Goal: Information Seeking & Learning: Learn about a topic

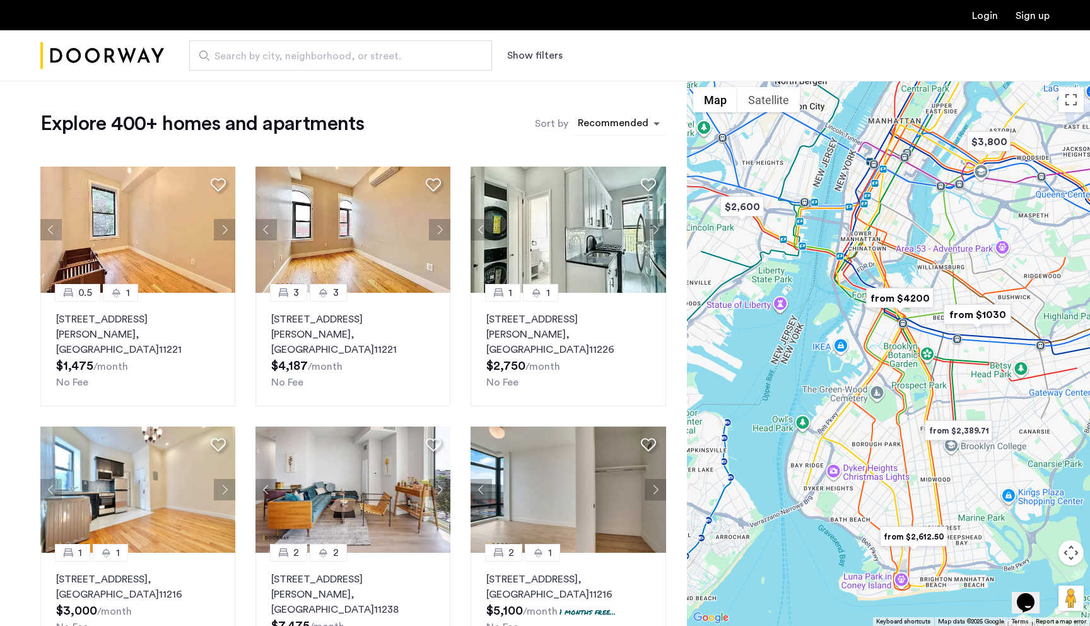
click at [654, 117] on span "sort-apartment" at bounding box center [658, 123] width 16 height 15
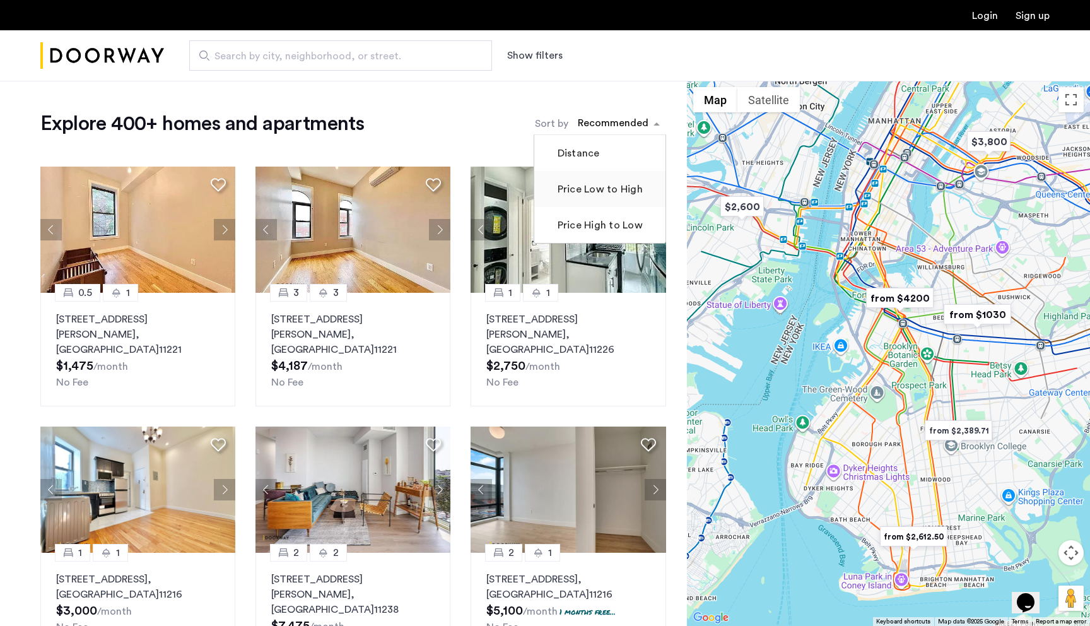
click at [604, 194] on label "Price Low to High" at bounding box center [599, 189] width 88 height 15
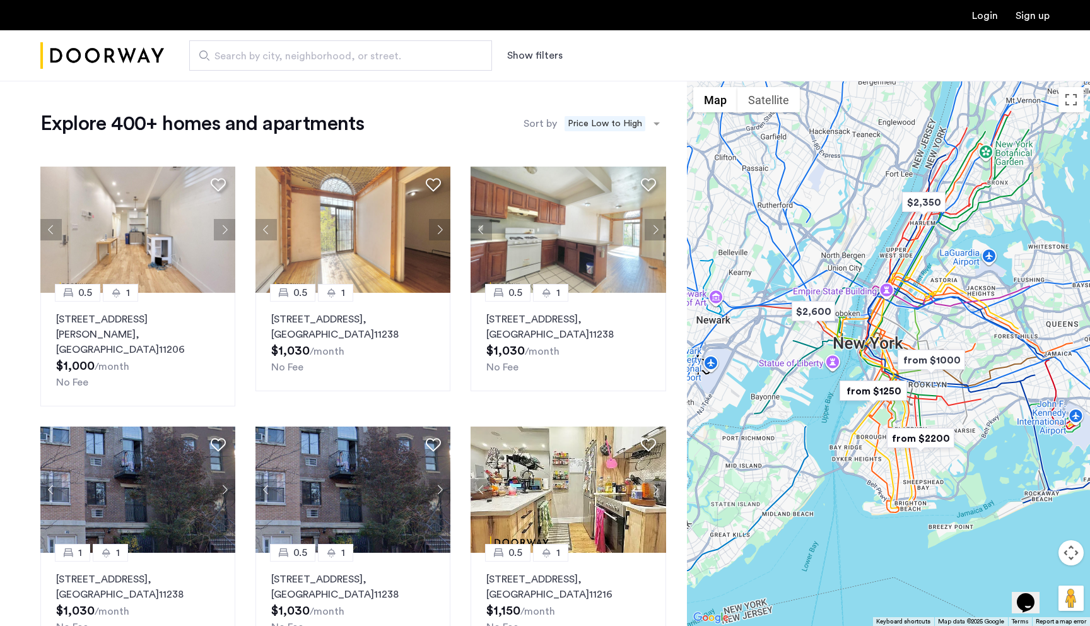
click at [540, 50] on button "Show filters" at bounding box center [535, 55] width 56 height 15
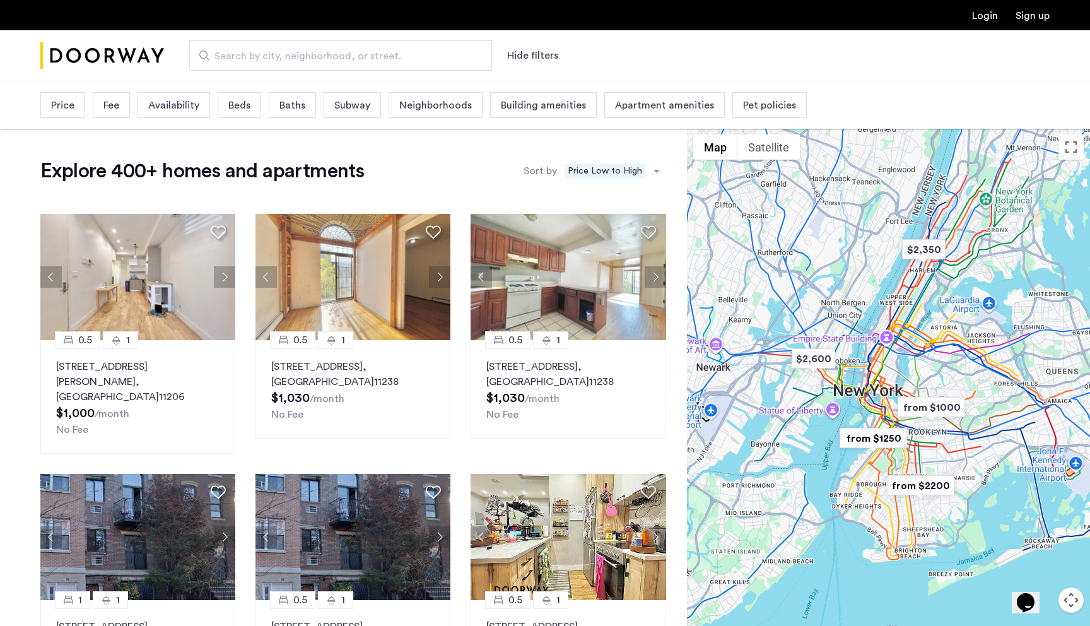
click at [474, 104] on div "Neighborhoods" at bounding box center [436, 105] width 94 height 26
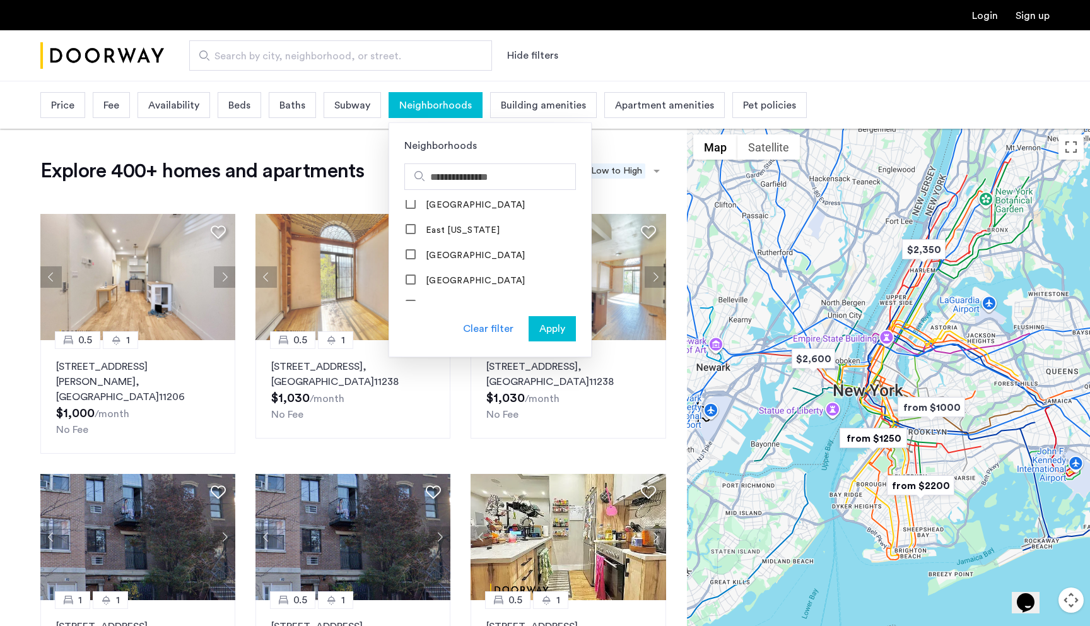
scroll to position [524, 0]
click at [843, 88] on div "Price Fee Availability Beds Baths Subway Neighborhoods Neighborhoods [GEOGRAPHI…" at bounding box center [545, 104] width 1090 height 47
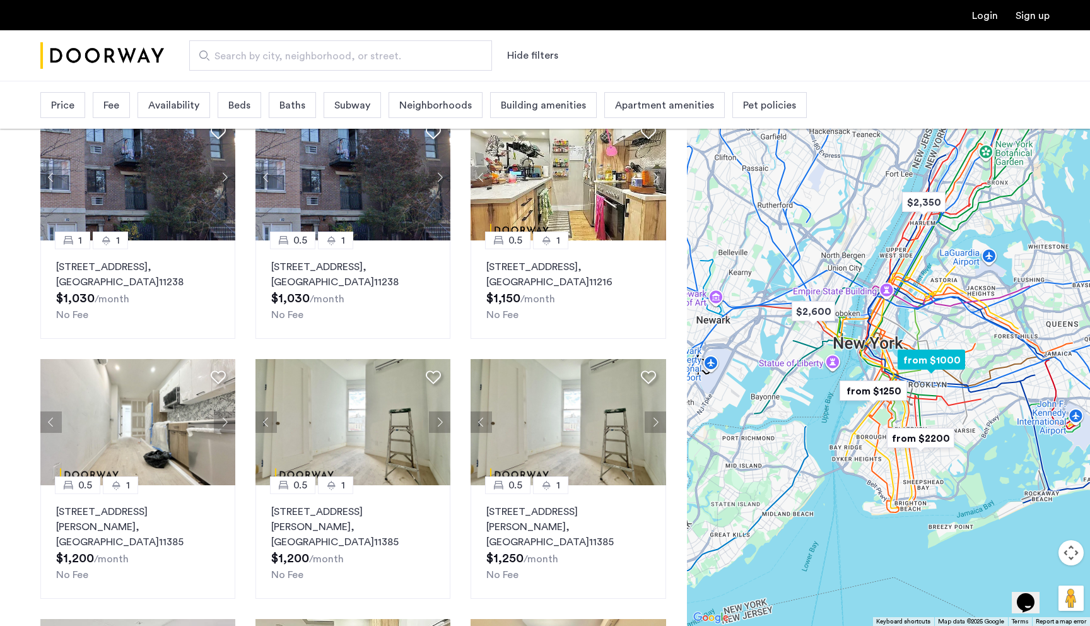
scroll to position [362, 0]
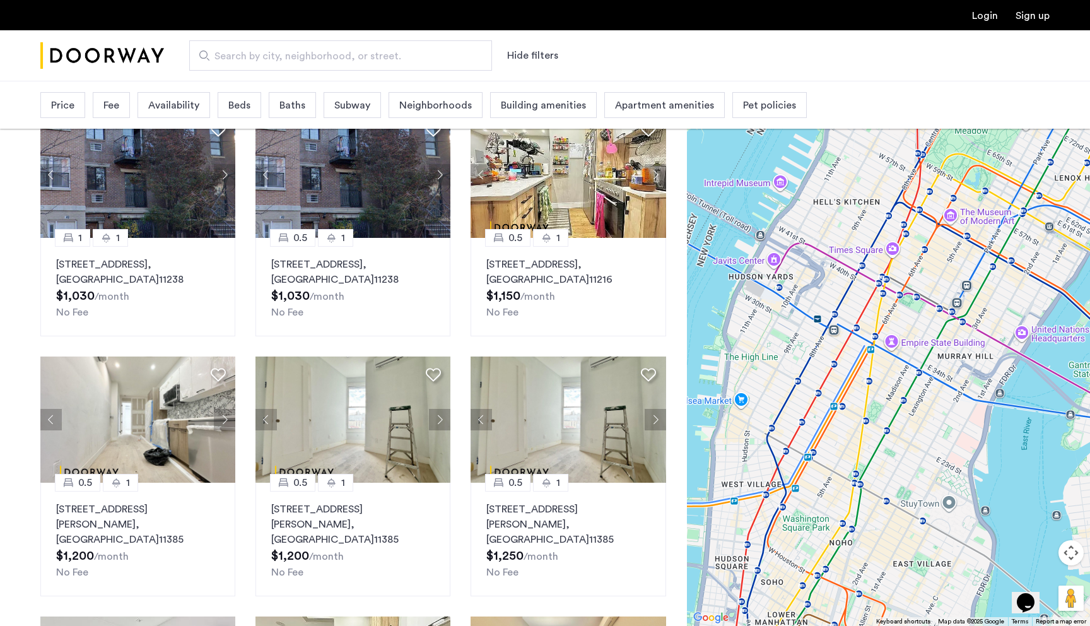
drag, startPoint x: 943, startPoint y: 313, endPoint x: 1005, endPoint y: 302, distance: 63.5
click at [1005, 302] on div at bounding box center [888, 353] width 403 height 545
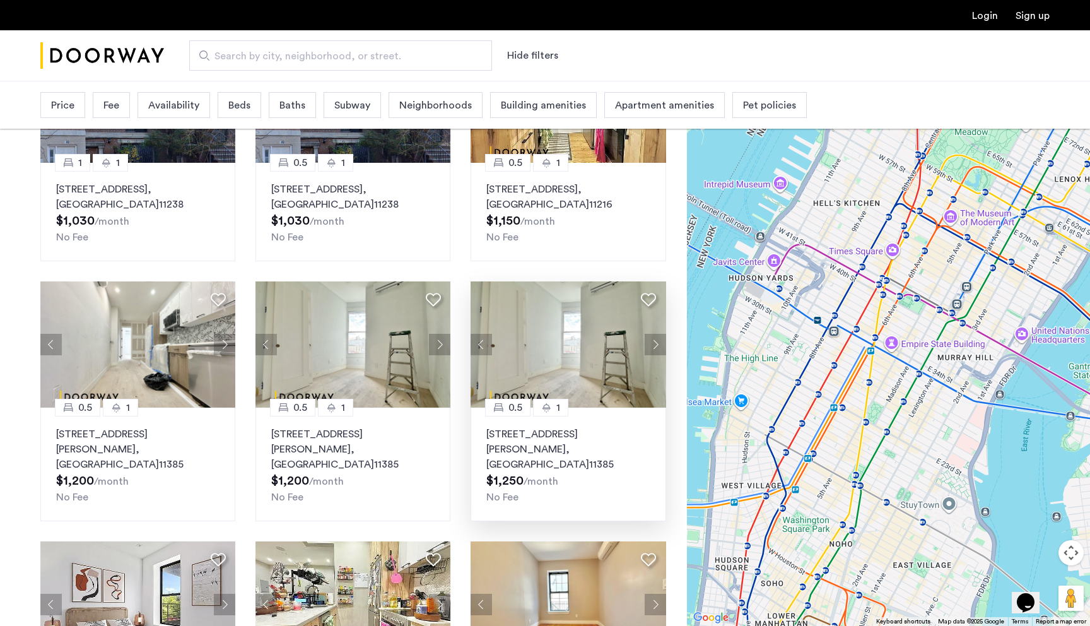
scroll to position [440, 0]
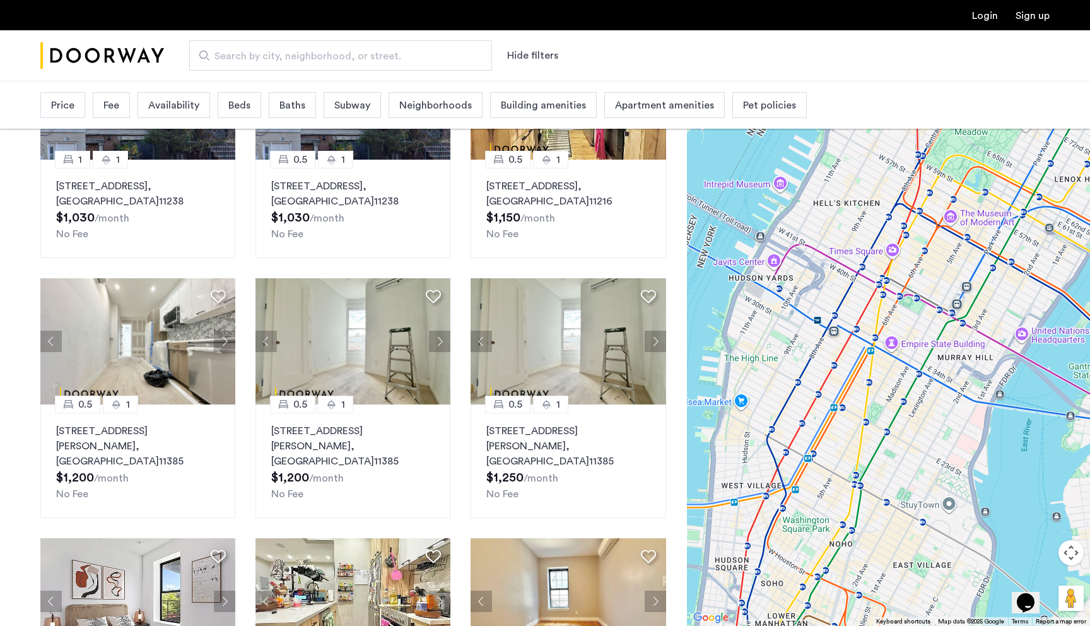
click at [50, 105] on div "Price" at bounding box center [62, 105] width 45 height 26
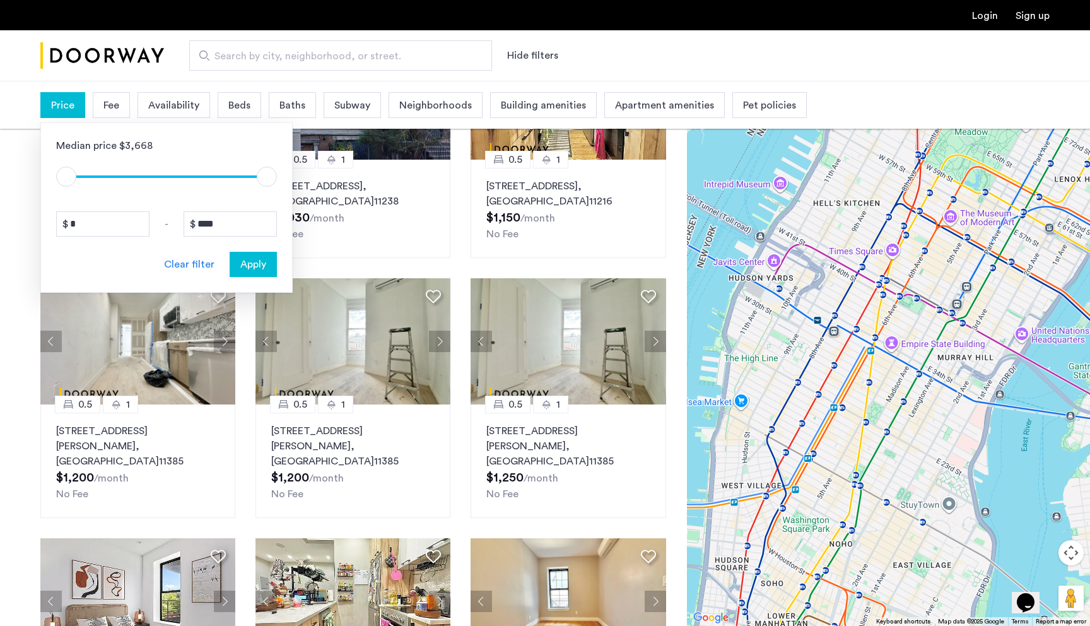
click at [179, 99] on span "Availability" at bounding box center [173, 105] width 51 height 15
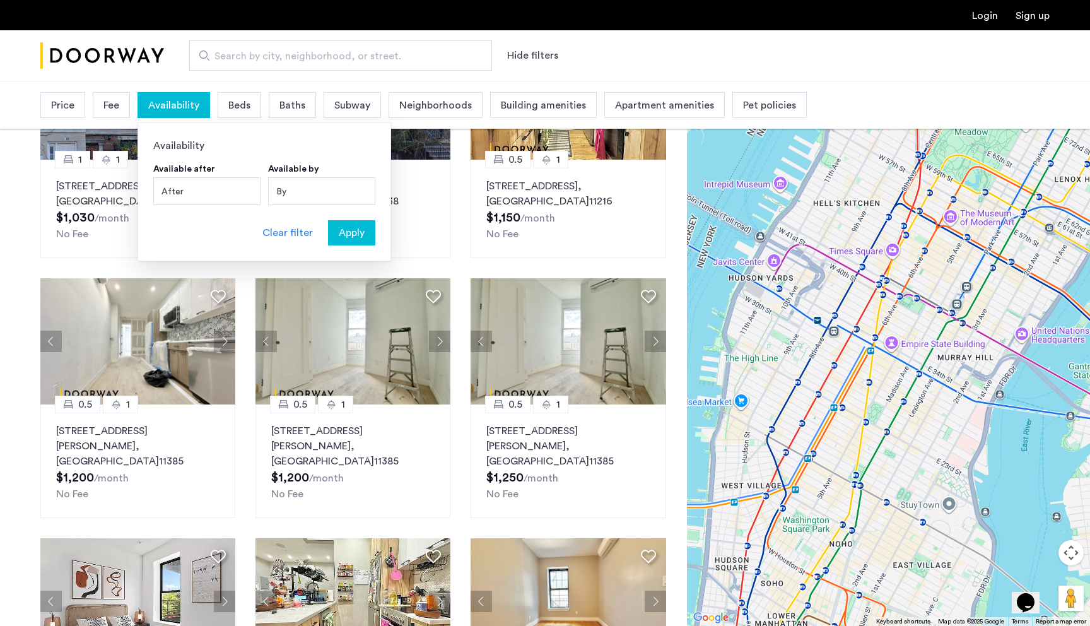
click at [180, 100] on span "Availability" at bounding box center [173, 105] width 51 height 15
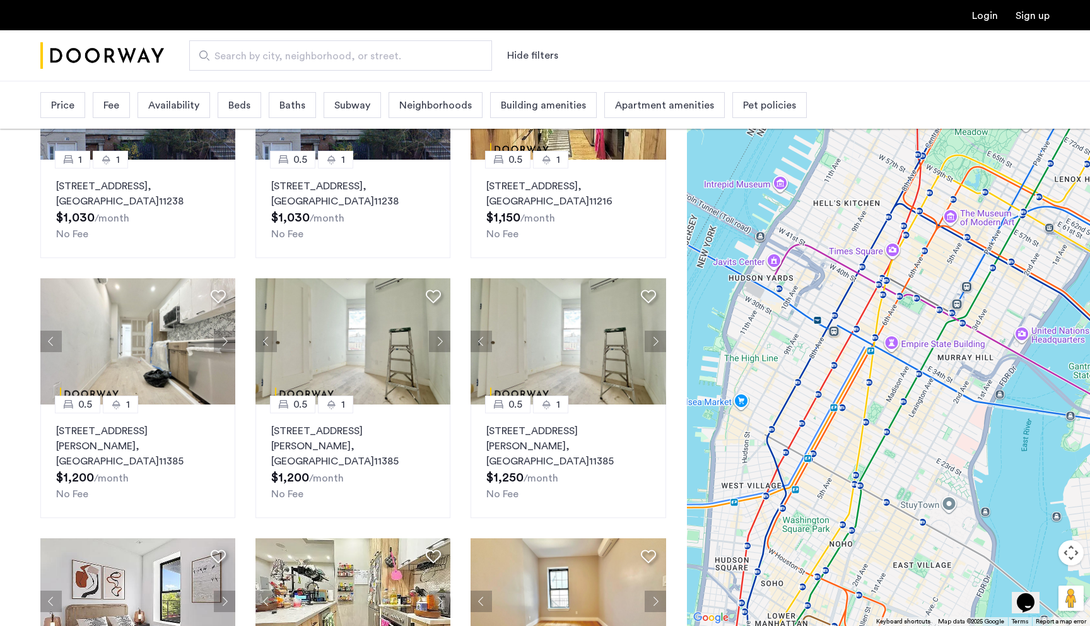
click at [187, 100] on span "Availability" at bounding box center [173, 105] width 51 height 15
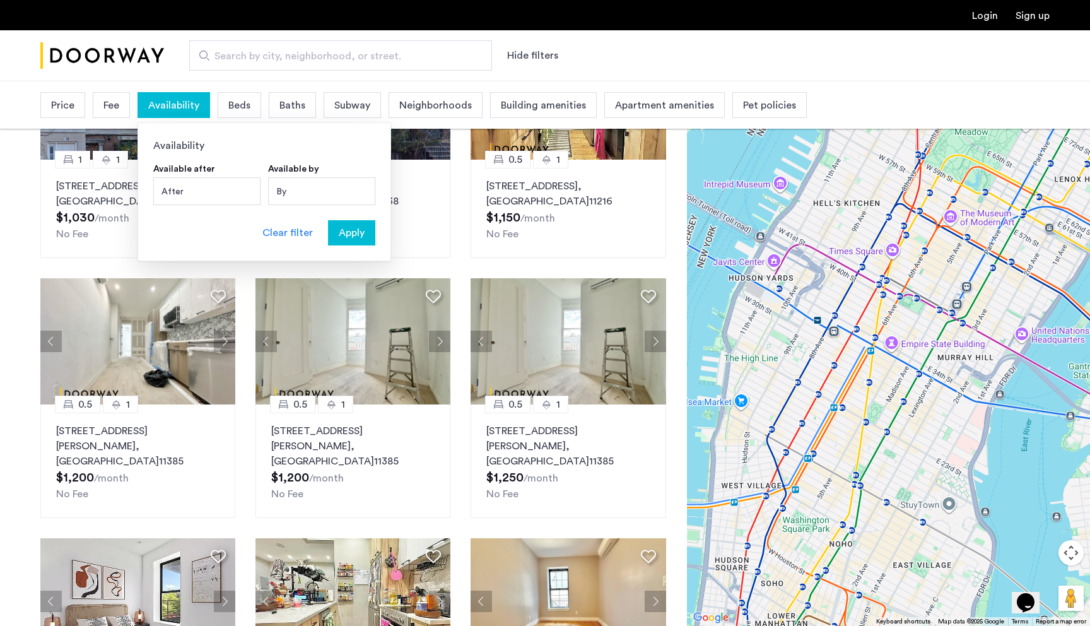
click at [295, 184] on div "By" at bounding box center [321, 191] width 107 height 28
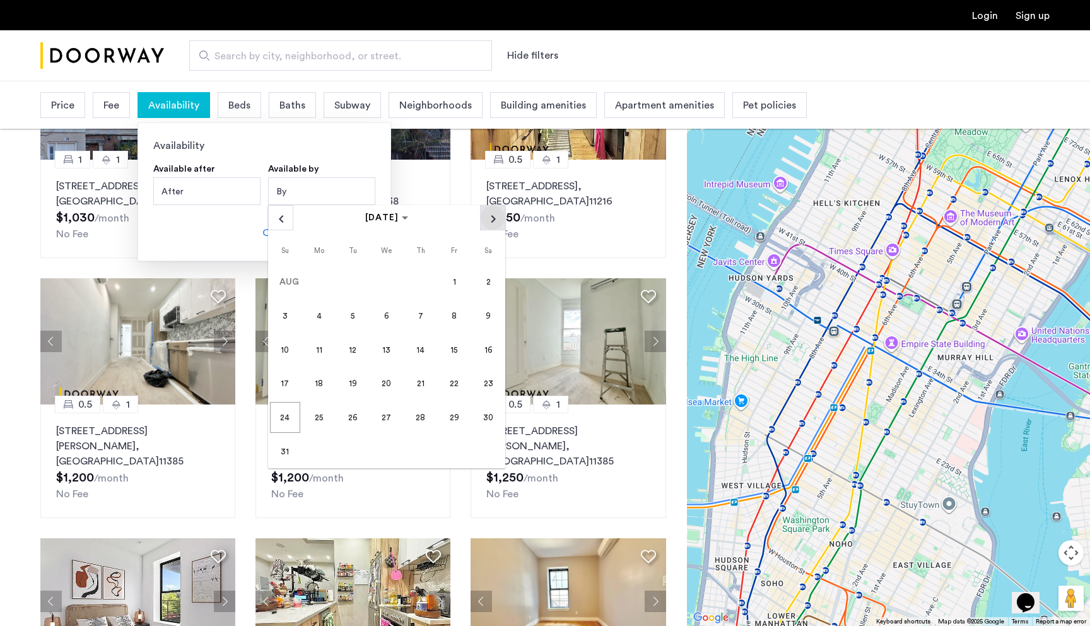
click at [485, 214] on span "Next month" at bounding box center [493, 218] width 24 height 24
click at [390, 351] on span "10" at bounding box center [387, 349] width 30 height 30
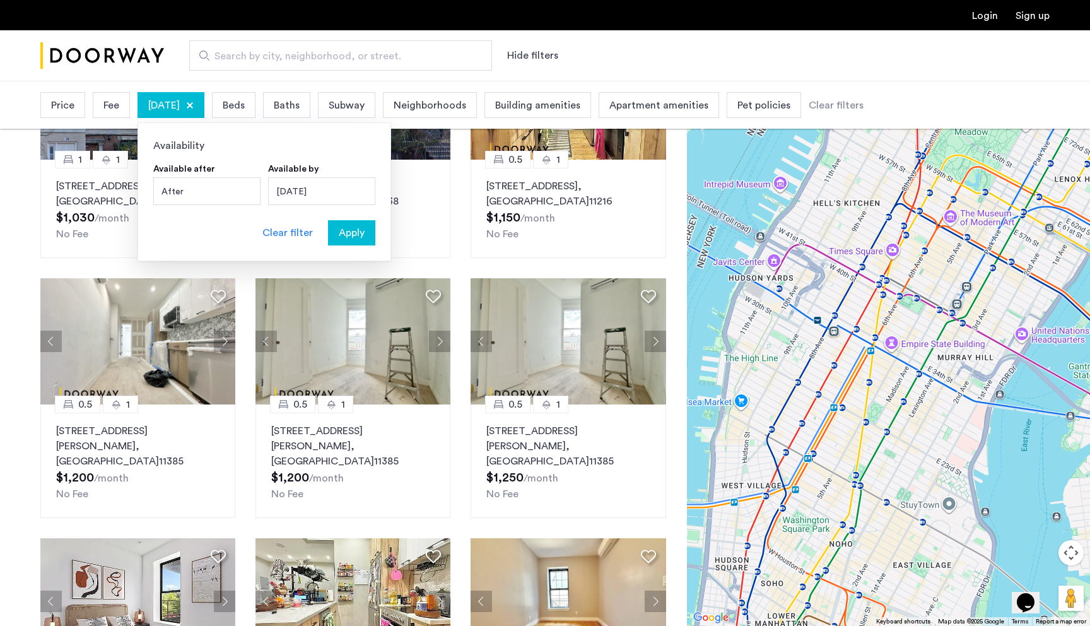
click at [360, 238] on span "Apply" at bounding box center [352, 232] width 26 height 15
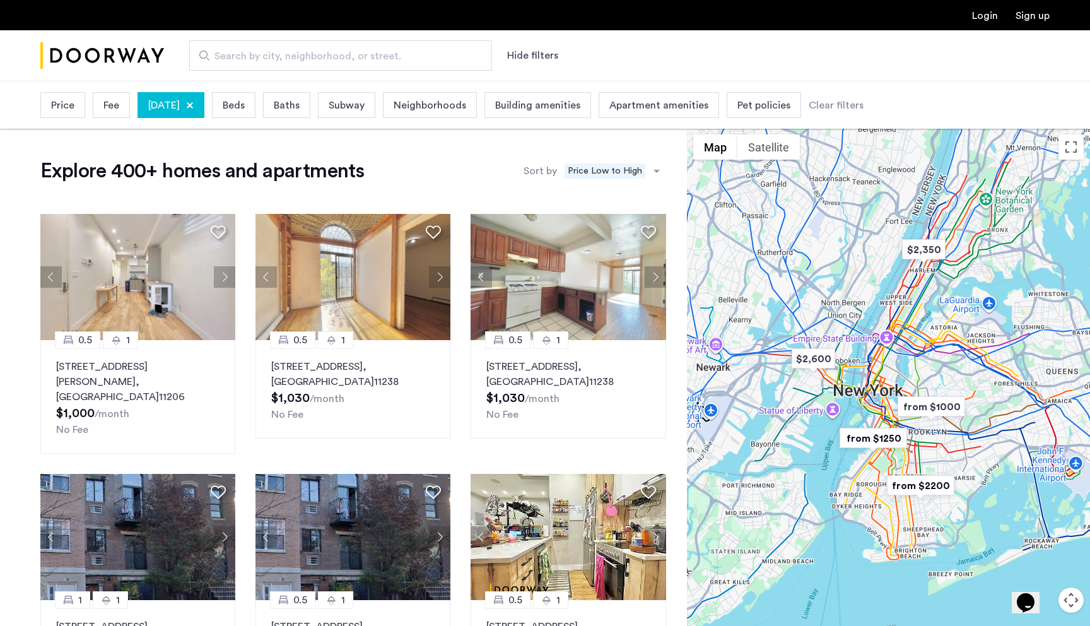
click at [708, 112] on span "Apartment amenities" at bounding box center [658, 105] width 99 height 15
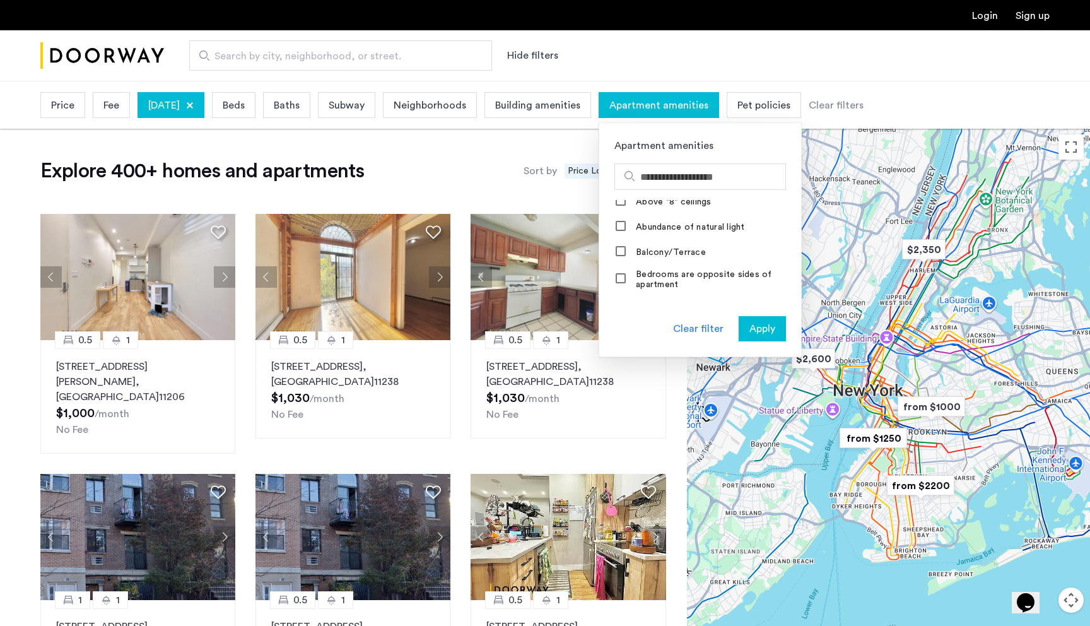
scroll to position [97, 0]
click at [912, 86] on div "Price Fee [DATE] Beds Baths Subway Neighborhoods Building amenities Apartment a…" at bounding box center [545, 104] width 1090 height 47
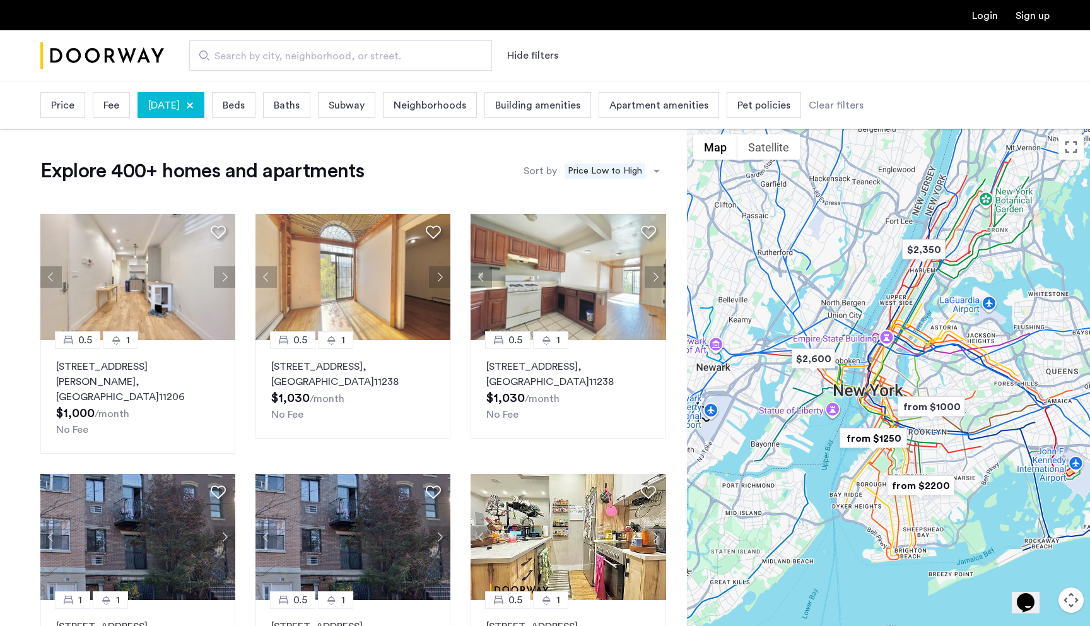
click at [580, 110] on span "Building amenities" at bounding box center [537, 105] width 85 height 15
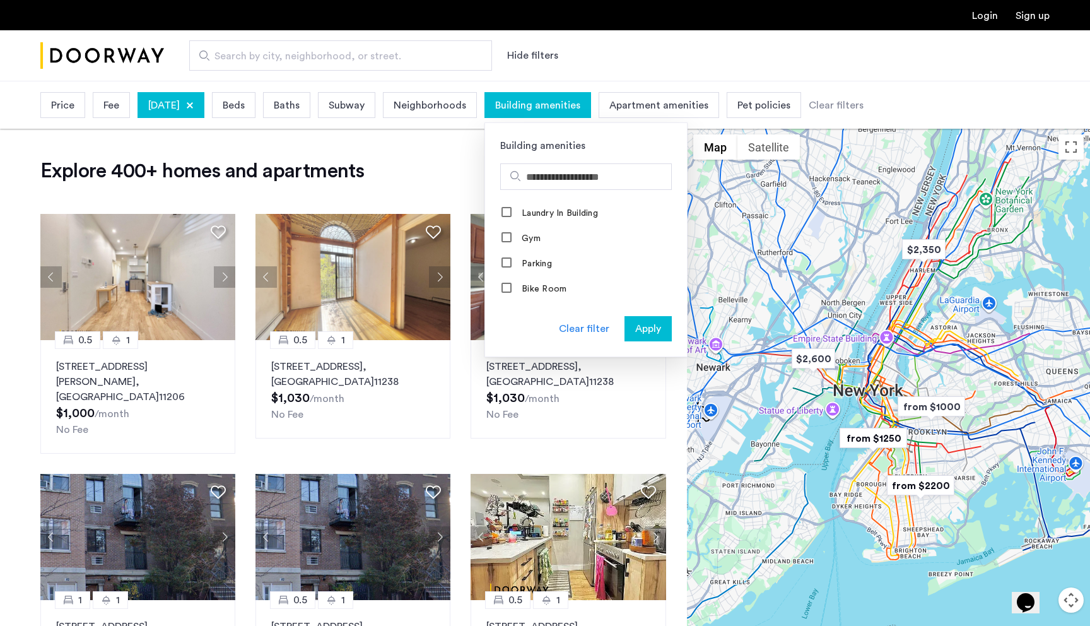
click at [580, 110] on span "Building amenities" at bounding box center [537, 105] width 85 height 15
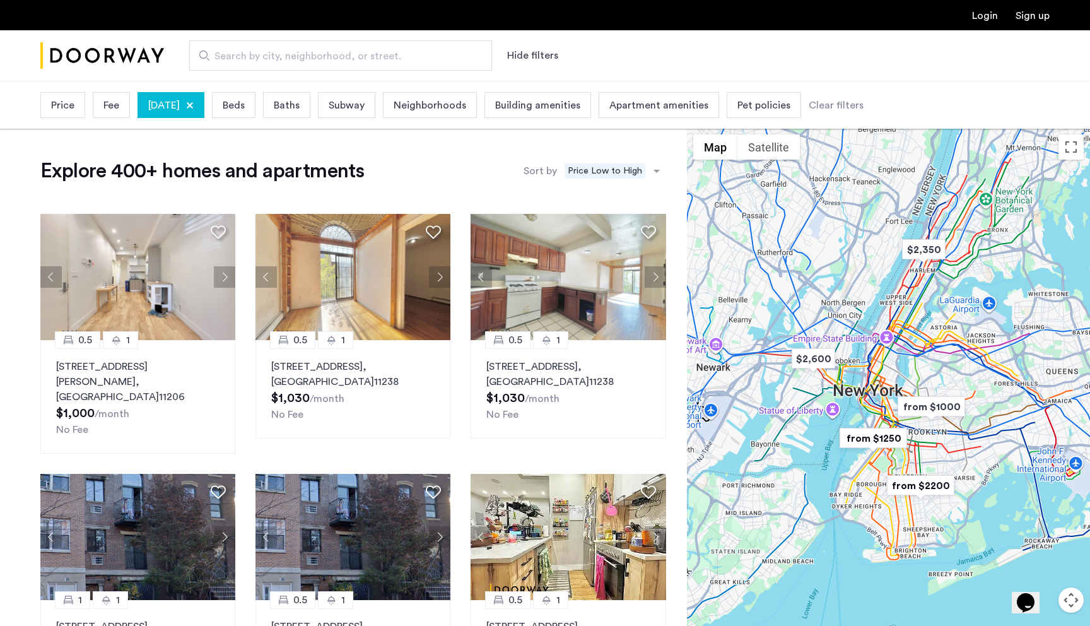
click at [466, 107] on span "Neighborhoods" at bounding box center [430, 105] width 73 height 15
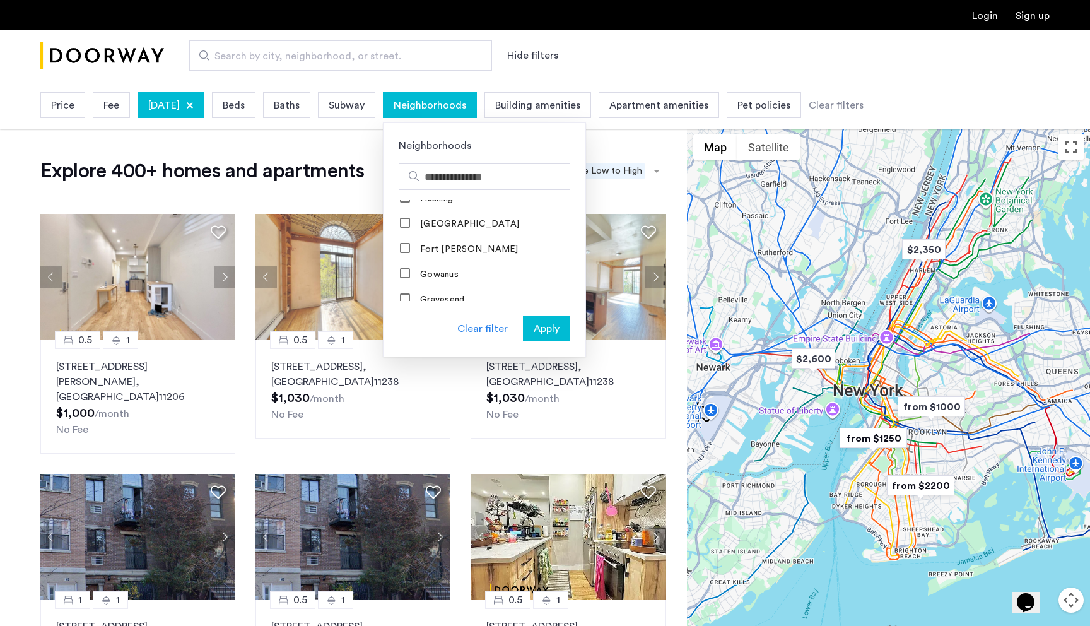
scroll to position [679, 0]
click at [671, 66] on div "Search by city, neighborhood, or street. Hide filters" at bounding box center [607, 55] width 886 height 30
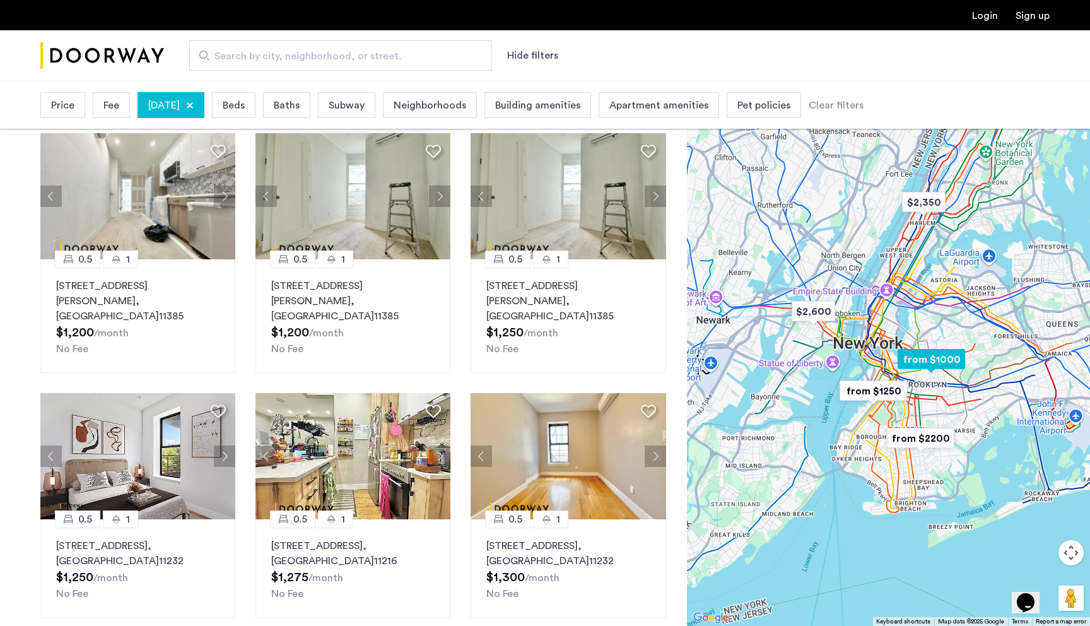
scroll to position [648, 0]
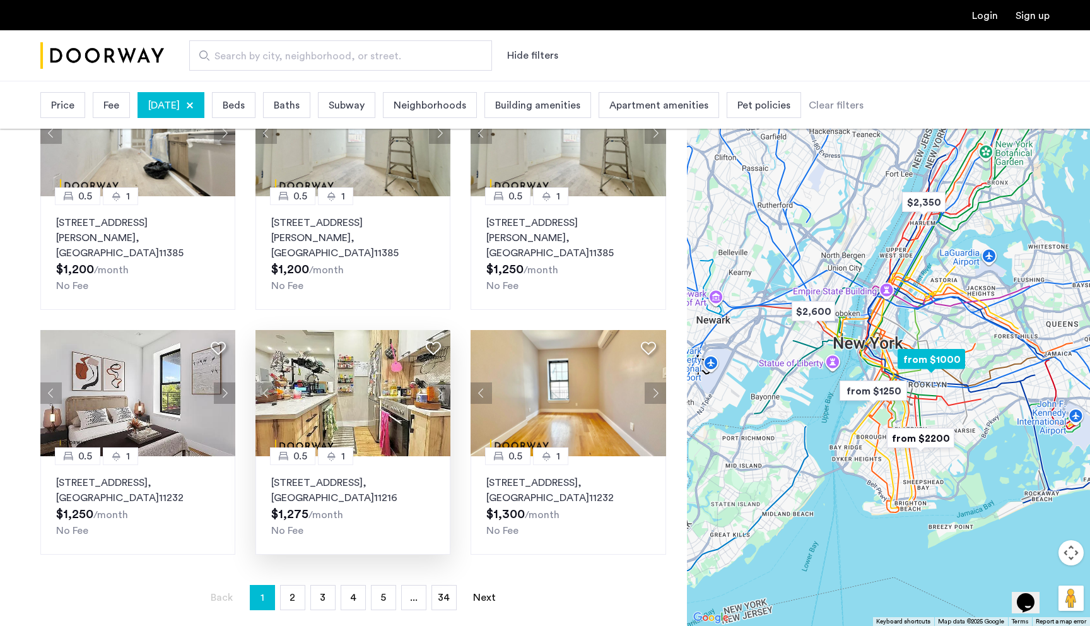
click at [386, 340] on img at bounding box center [353, 393] width 196 height 126
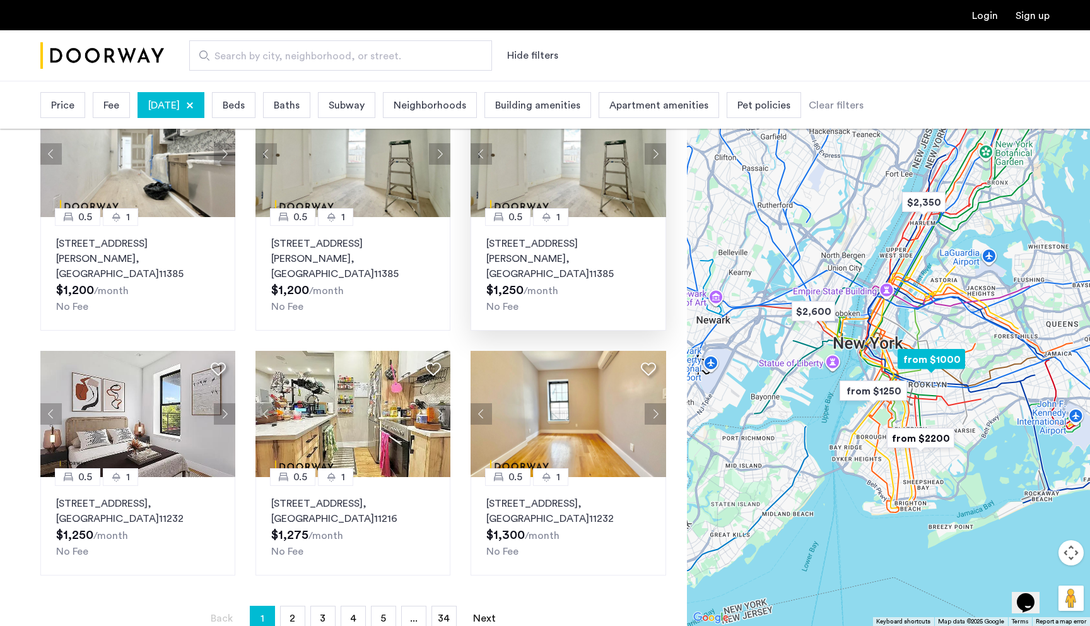
scroll to position [821, 0]
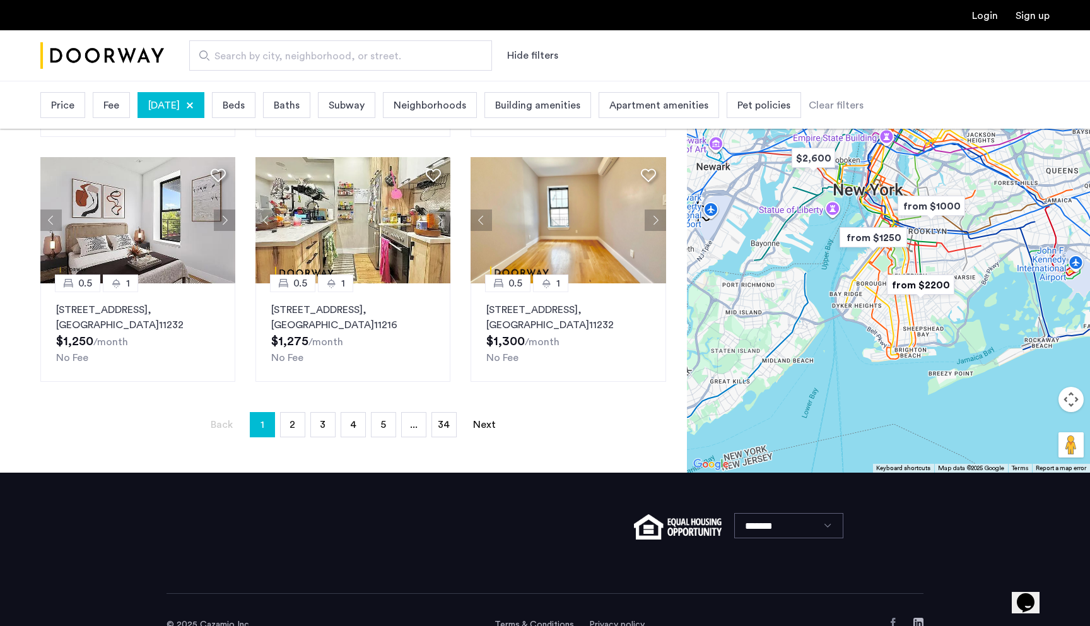
drag, startPoint x: 291, startPoint y: 394, endPoint x: 250, endPoint y: 347, distance: 62.1
click at [300, 107] on span "Baths" at bounding box center [287, 105] width 26 height 15
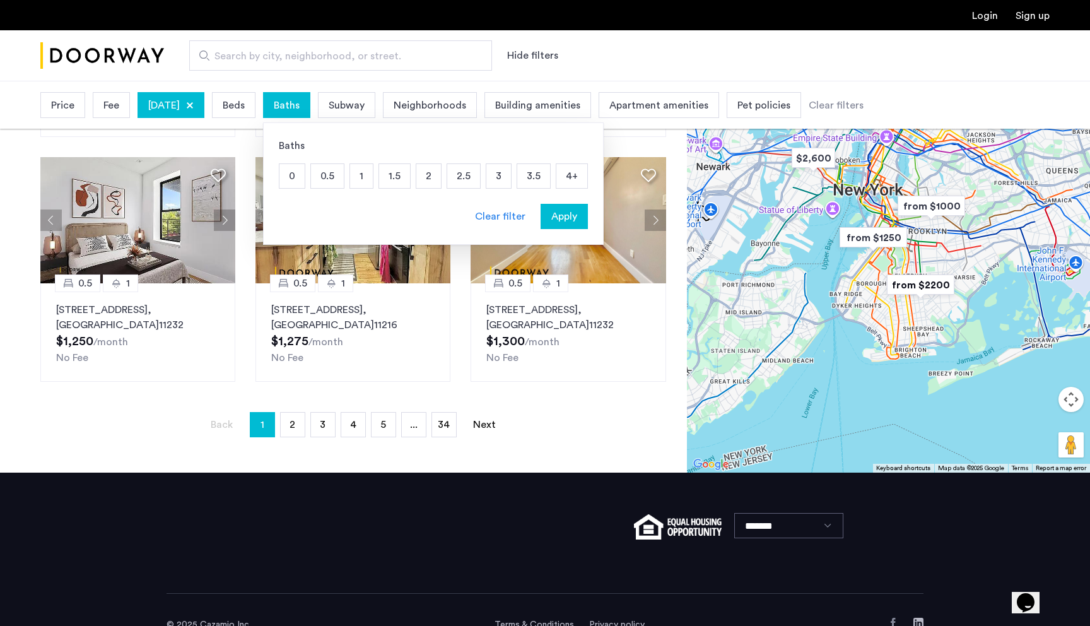
click at [245, 106] on span "Beds" at bounding box center [234, 105] width 22 height 15
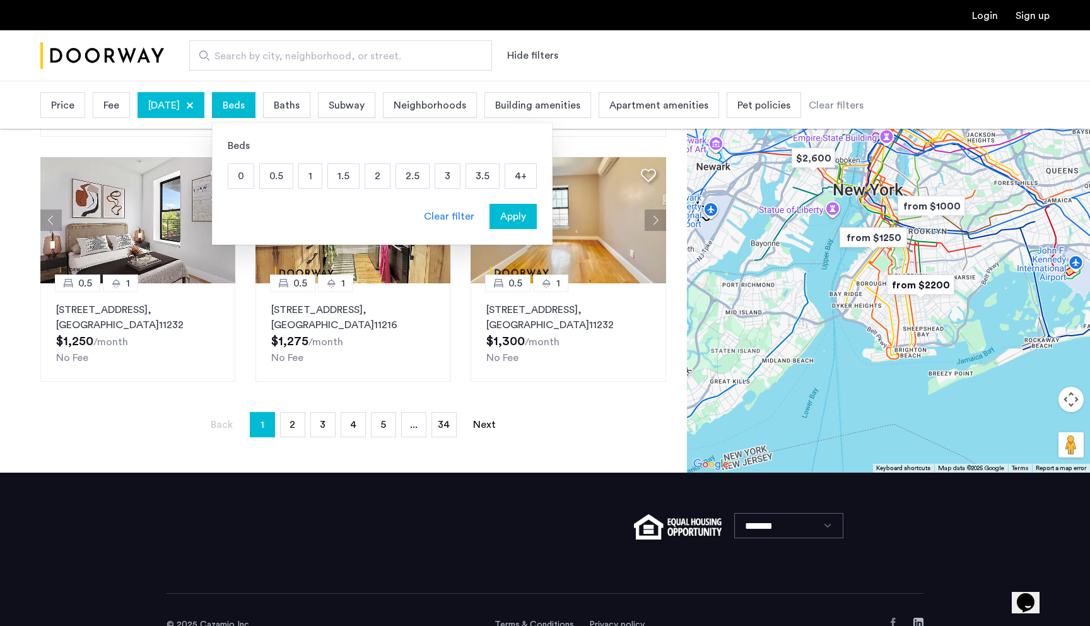
click at [390, 180] on p "2" at bounding box center [377, 176] width 25 height 24
click at [526, 217] on span "Apply" at bounding box center [513, 216] width 26 height 15
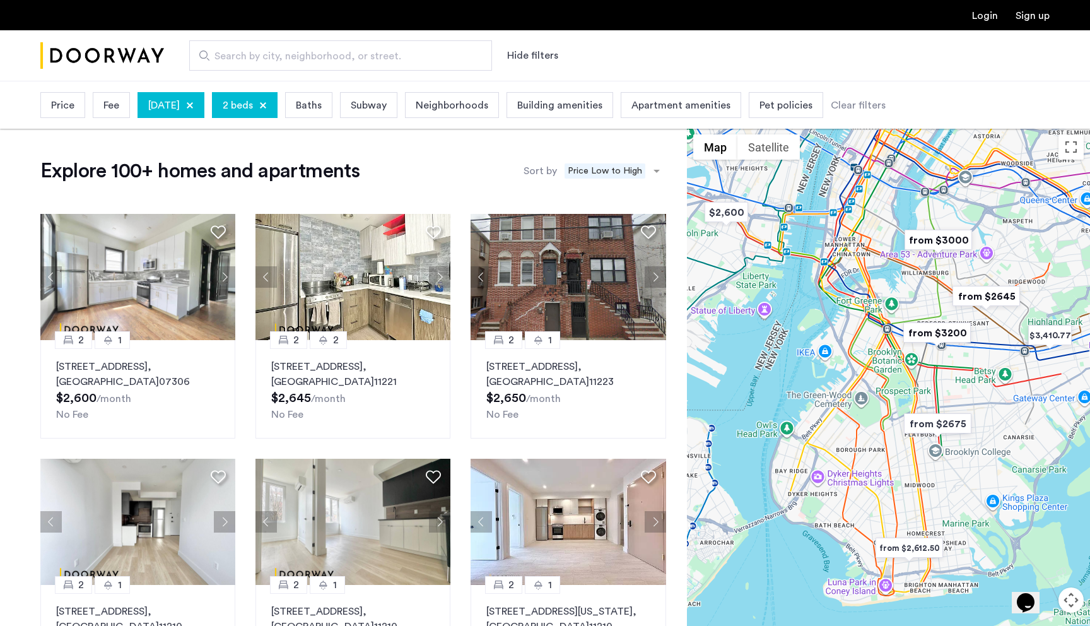
click at [267, 104] on div at bounding box center [263, 106] width 8 height 8
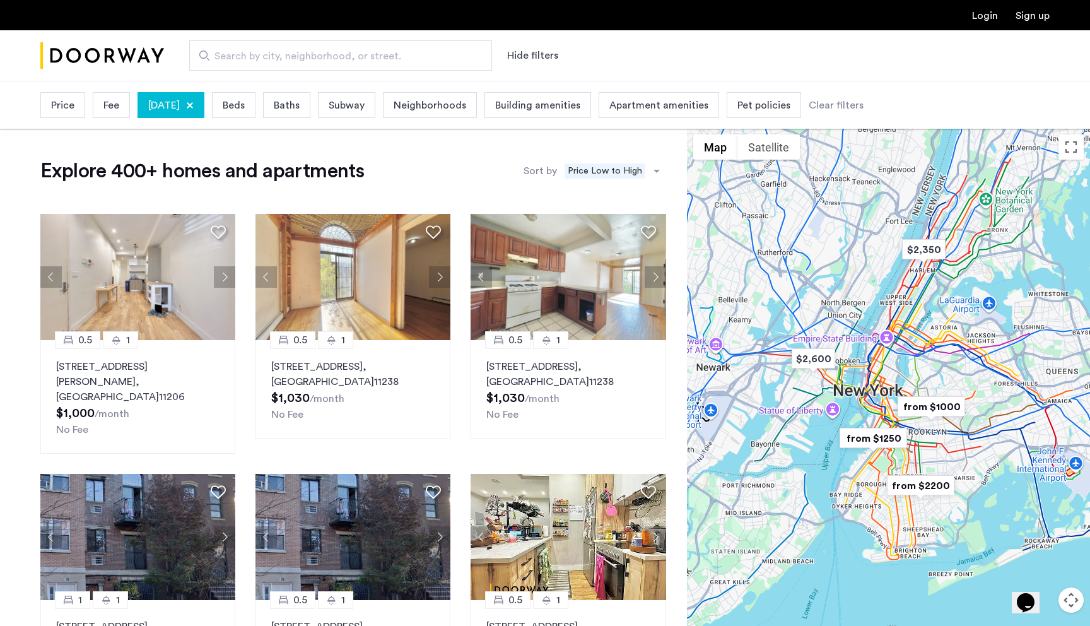
click at [466, 107] on span "Neighborhoods" at bounding box center [430, 105] width 73 height 15
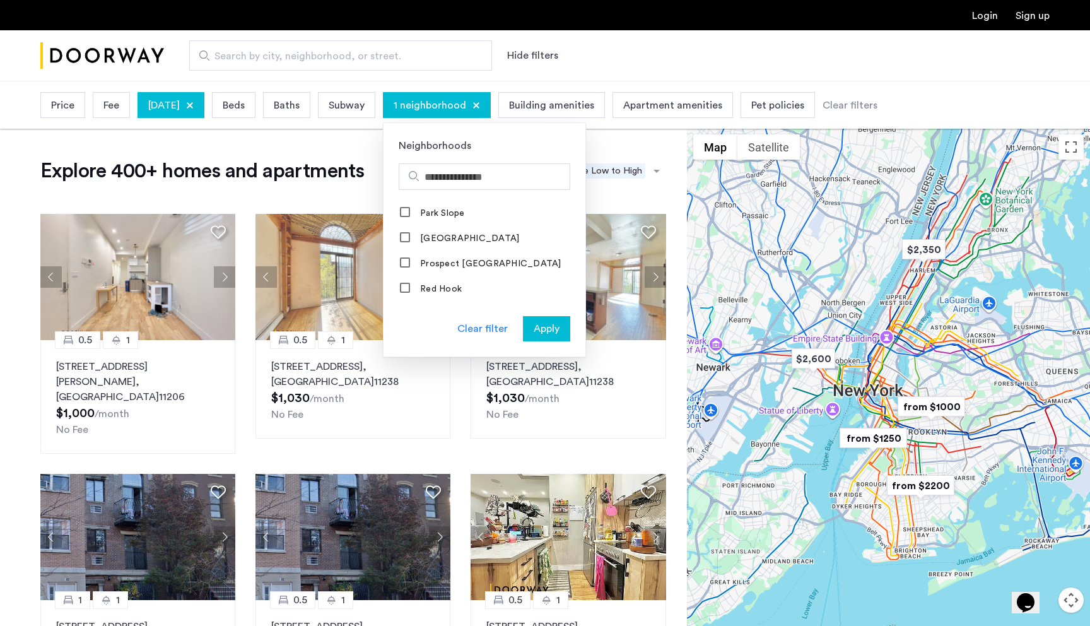
scroll to position [1145, 0]
click at [465, 214] on label "Park Slope" at bounding box center [441, 219] width 47 height 10
click at [566, 329] on div "Apply" at bounding box center [547, 328] width 40 height 15
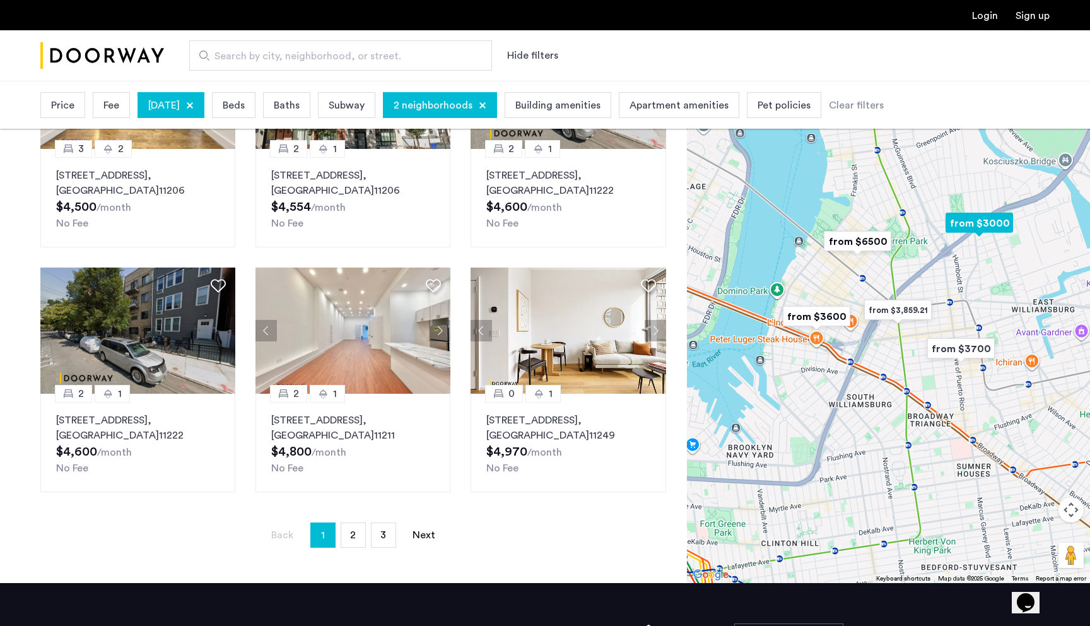
scroll to position [716, 0]
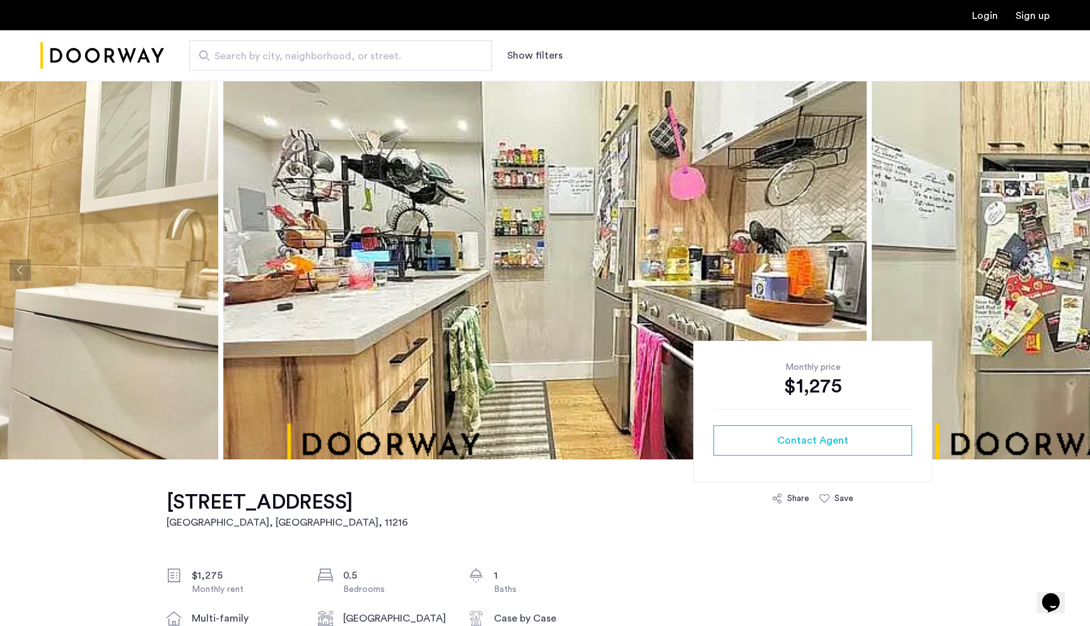
click at [22, 268] on button "Previous apartment" at bounding box center [19, 269] width 21 height 21
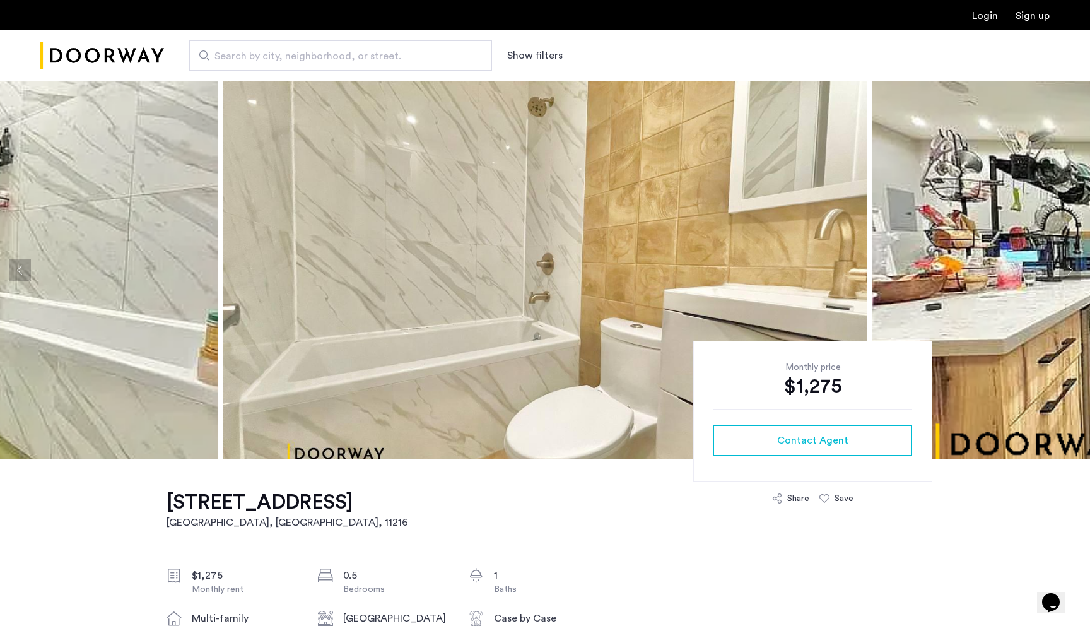
click at [22, 268] on button "Previous apartment" at bounding box center [19, 269] width 21 height 21
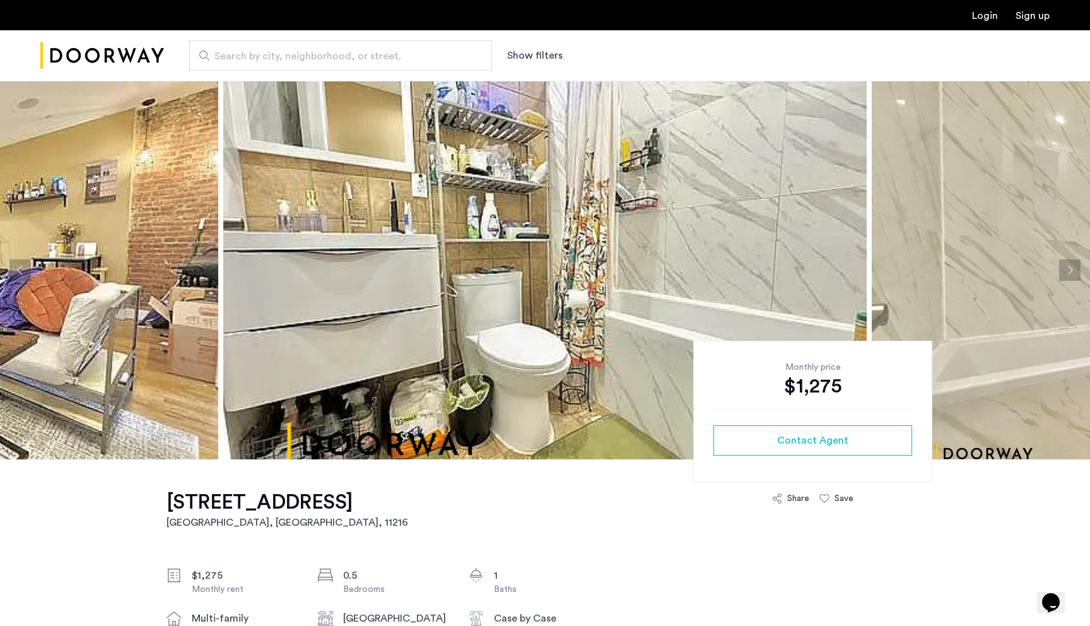
click at [22, 268] on button "Previous apartment" at bounding box center [19, 269] width 21 height 21
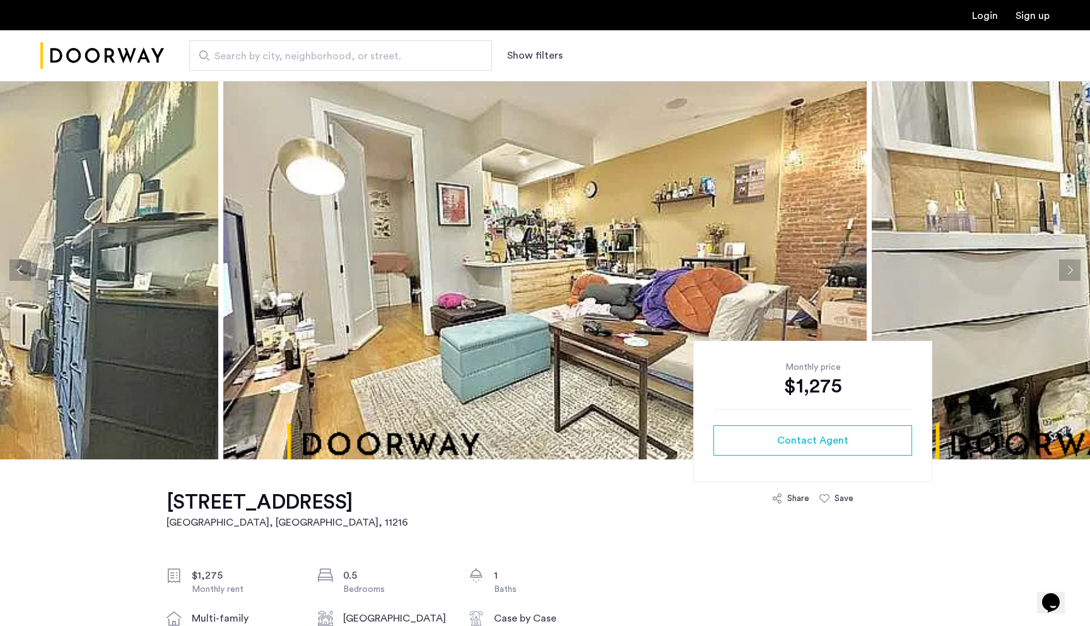
click at [23, 268] on button "Previous apartment" at bounding box center [19, 269] width 21 height 21
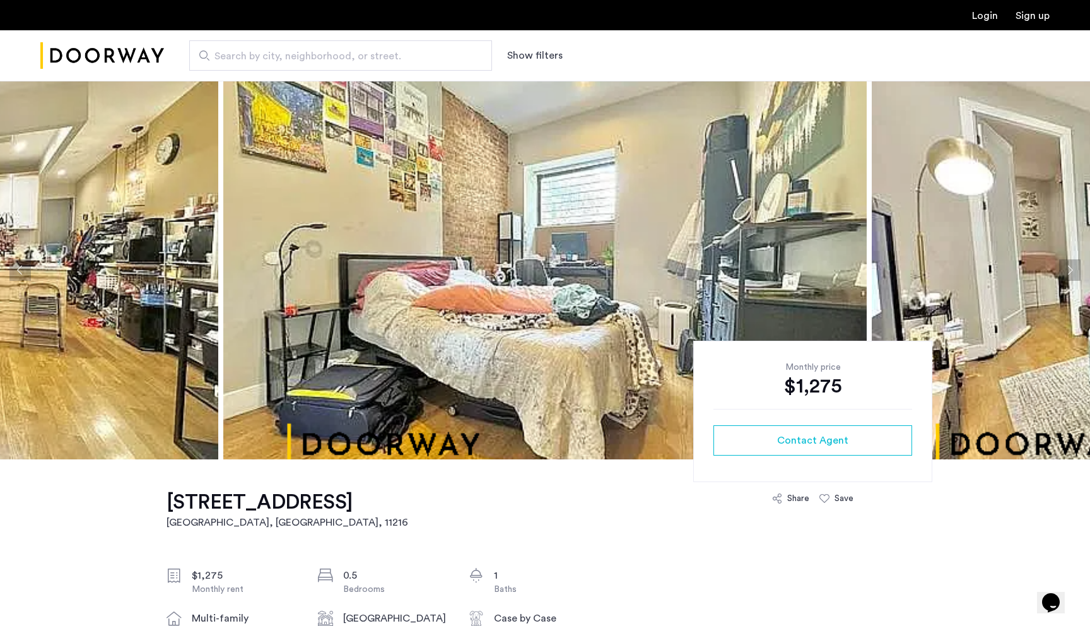
click at [23, 268] on button "Previous apartment" at bounding box center [19, 269] width 21 height 21
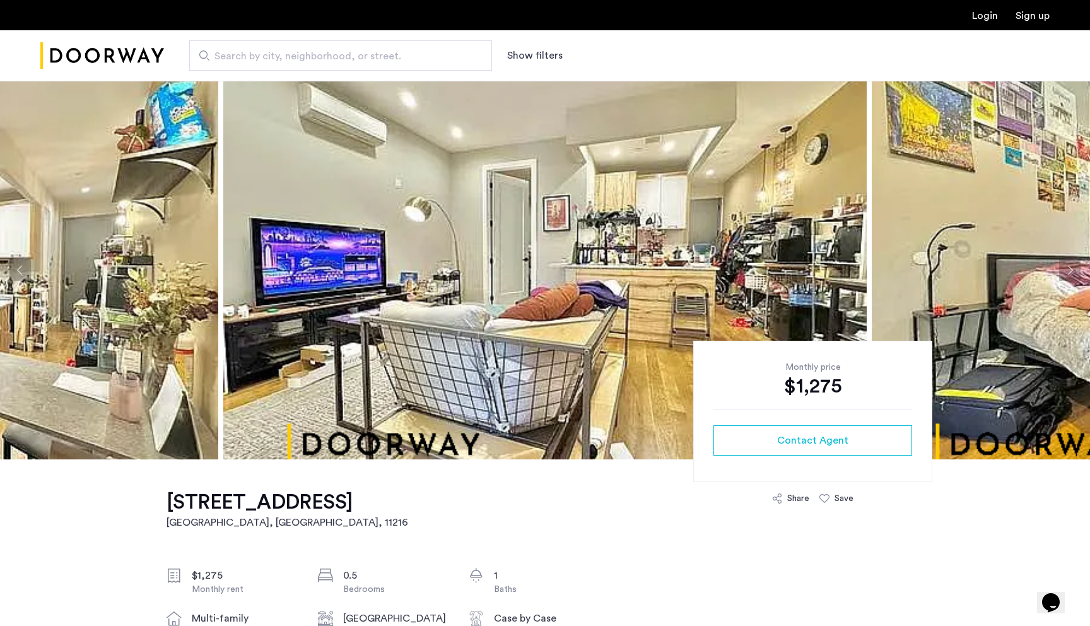
click at [23, 268] on button "Previous apartment" at bounding box center [19, 269] width 21 height 21
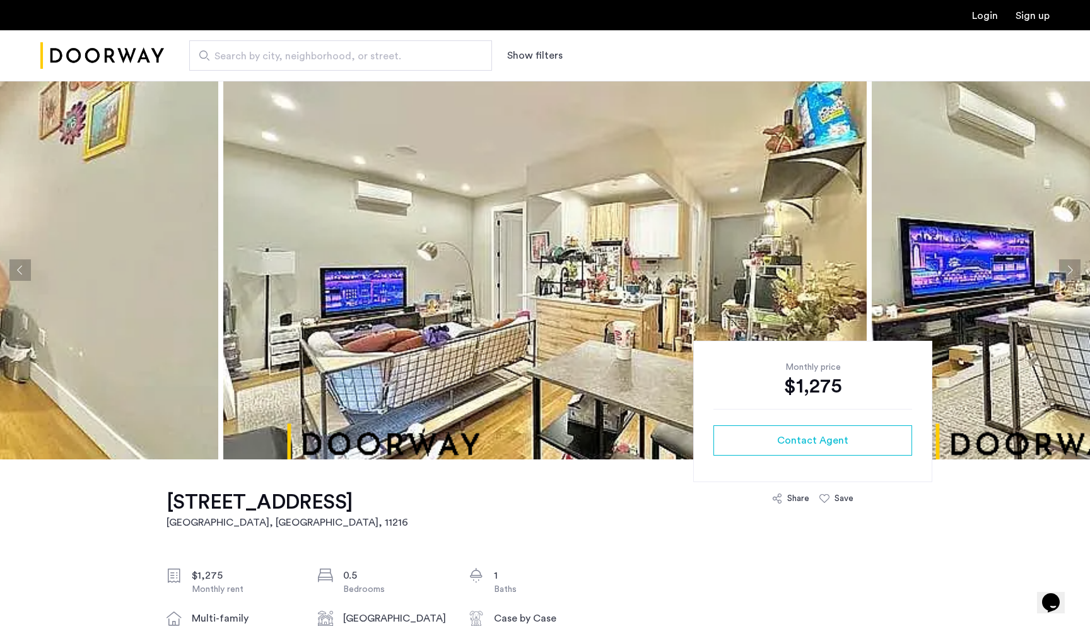
click at [23, 268] on button "Previous apartment" at bounding box center [19, 269] width 21 height 21
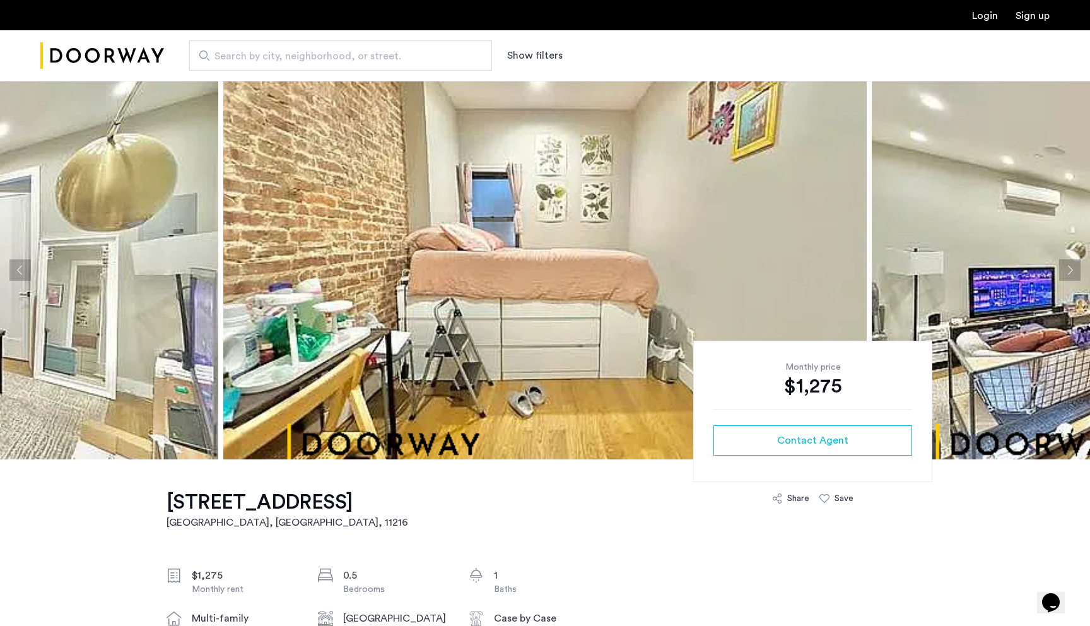
click at [23, 267] on button "Previous apartment" at bounding box center [19, 269] width 21 height 21
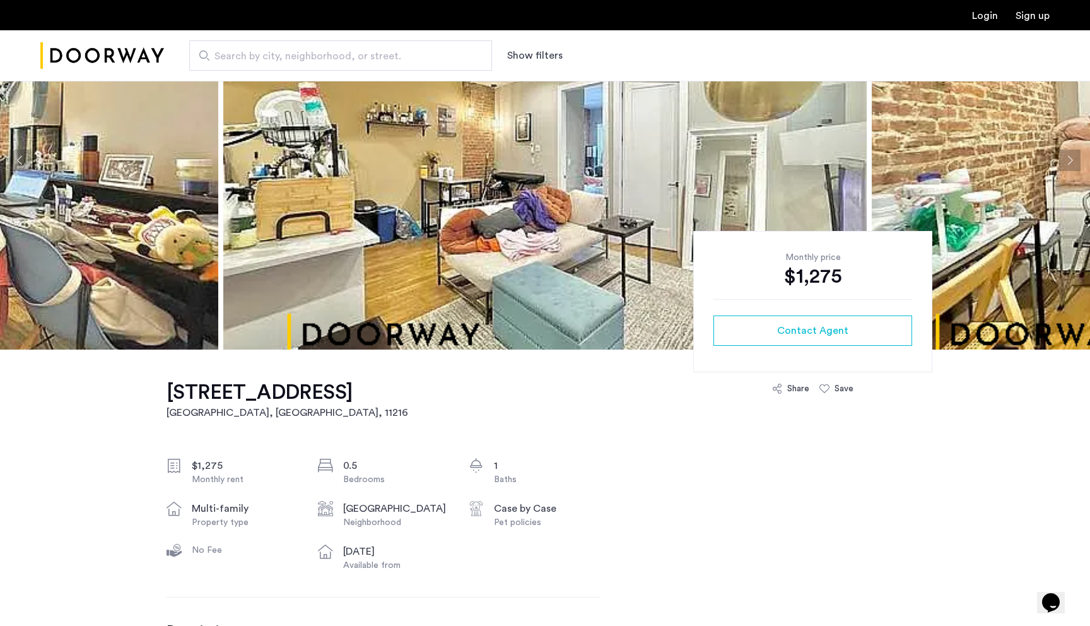
scroll to position [111, 0]
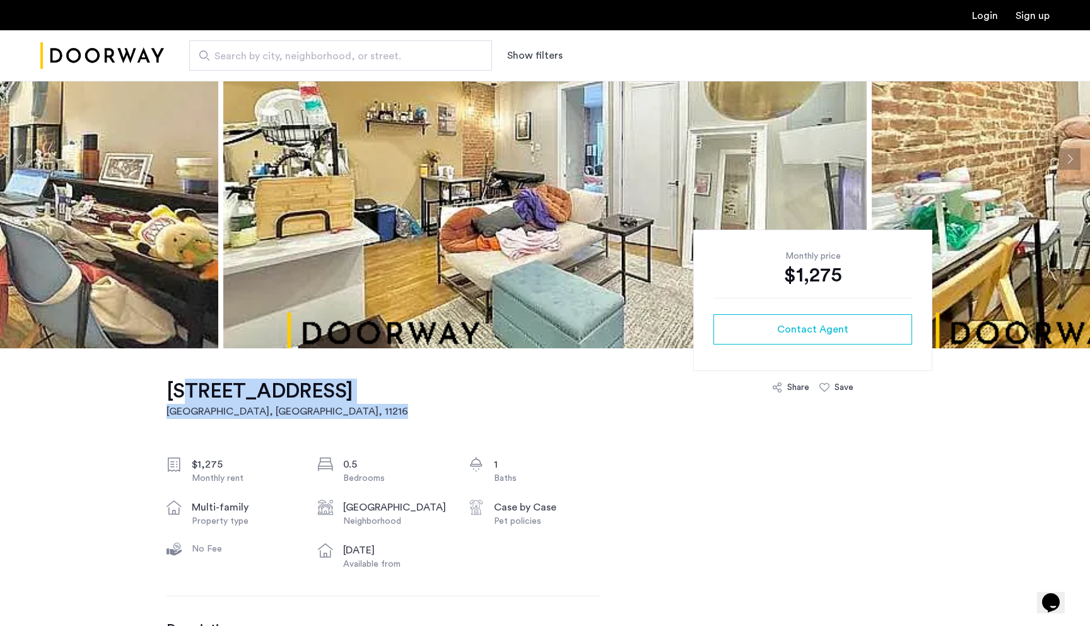
drag, startPoint x: 483, startPoint y: 394, endPoint x: 172, endPoint y: 391, distance: 311.0
click at [183, 398] on h1 "692 Saint Marks Avenue, Unit 2FLR" at bounding box center [288, 390] width 242 height 25
click at [340, 488] on div "$1,275 Monthly rent 0.5 Bedrooms 1 Baths multi-family Property type Crown Heigh…" at bounding box center [383, 514] width 433 height 114
drag, startPoint x: 489, startPoint y: 400, endPoint x: 169, endPoint y: 389, distance: 320.6
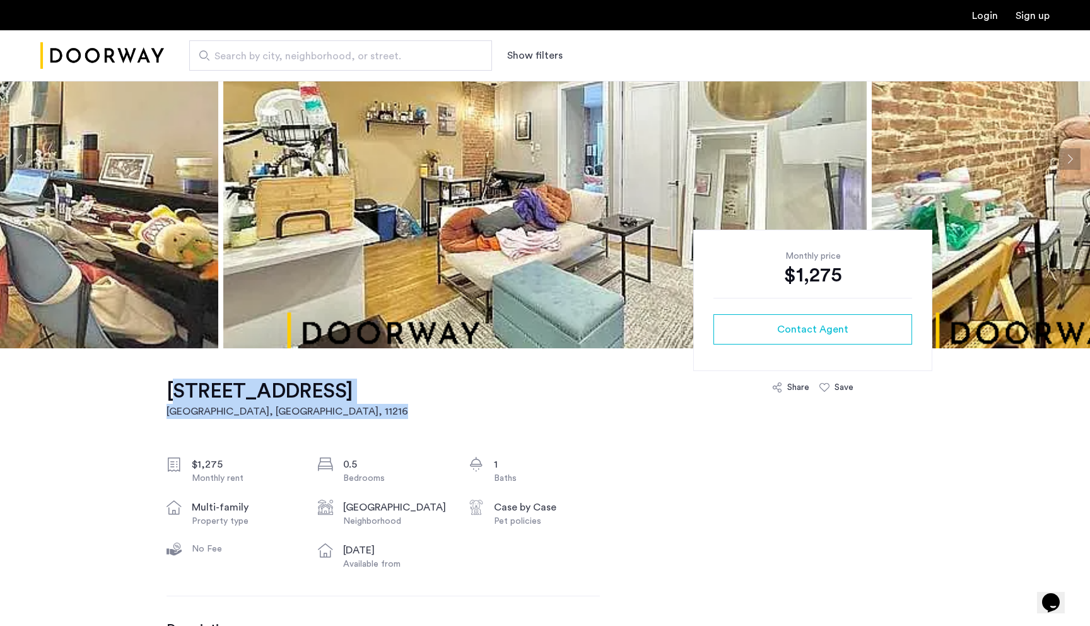
drag, startPoint x: 144, startPoint y: 388, endPoint x: 476, endPoint y: 388, distance: 332.4
copy h1 "692 Saint Marks Avenue, Unit 2FLR"
